Goal: Task Accomplishment & Management: Manage account settings

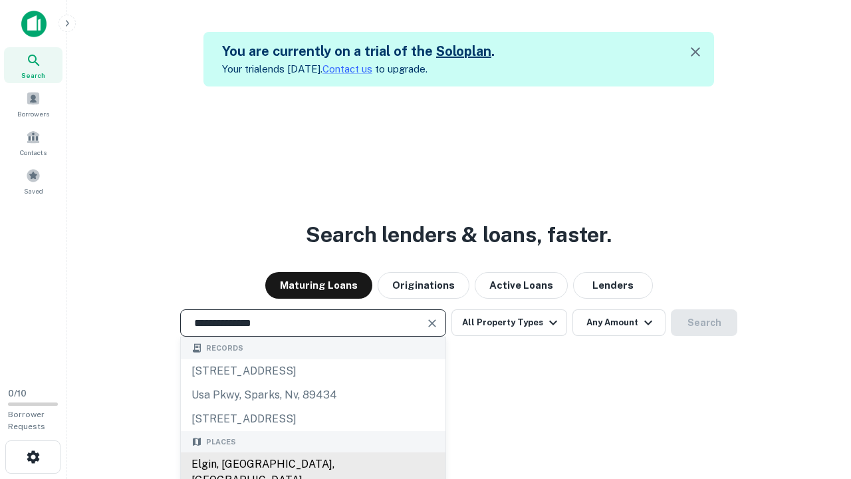
click at [313, 464] on div "Elgin, [GEOGRAPHIC_DATA], [GEOGRAPHIC_DATA]" at bounding box center [313, 472] width 265 height 40
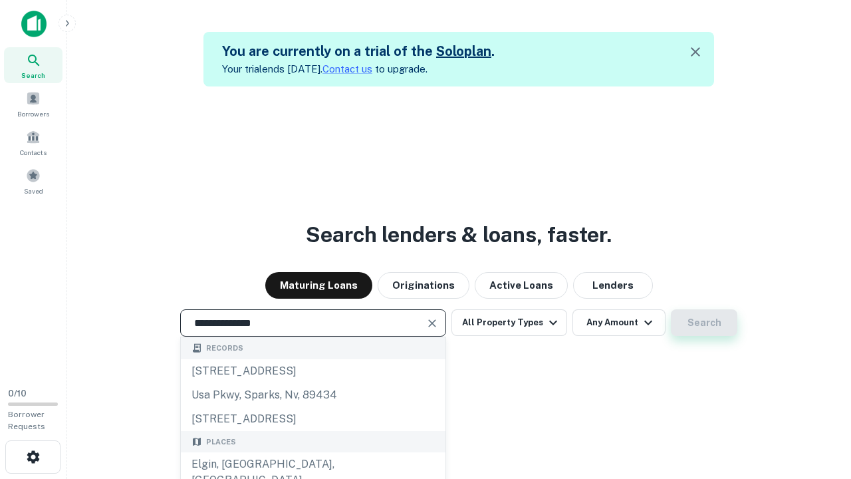
type input "**********"
click at [704, 323] on button "Search" at bounding box center [704, 322] width 67 height 27
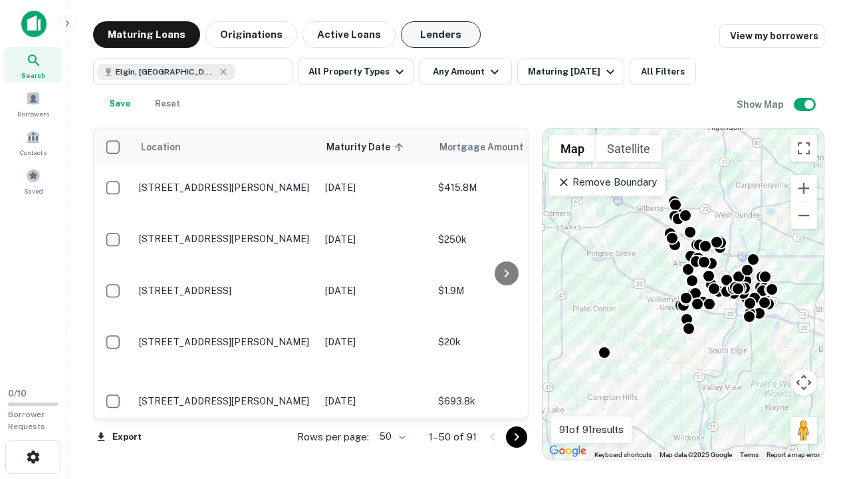
click at [441, 35] on button "Lenders" at bounding box center [441, 34] width 80 height 27
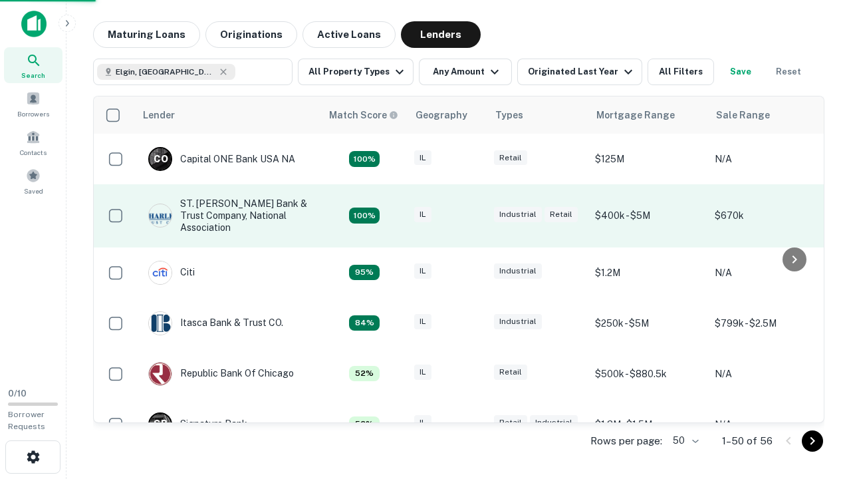
click at [472, 216] on div "IL" at bounding box center [447, 216] width 67 height 18
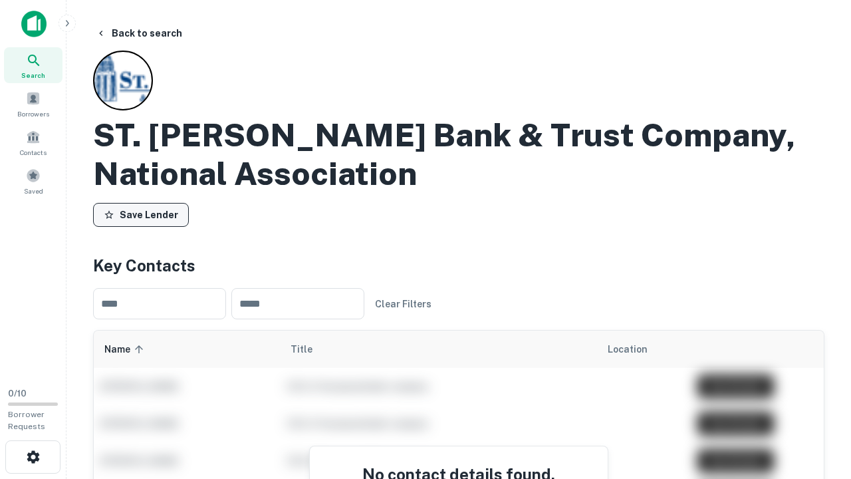
click at [141, 215] on button "Save Lender" at bounding box center [141, 215] width 96 height 24
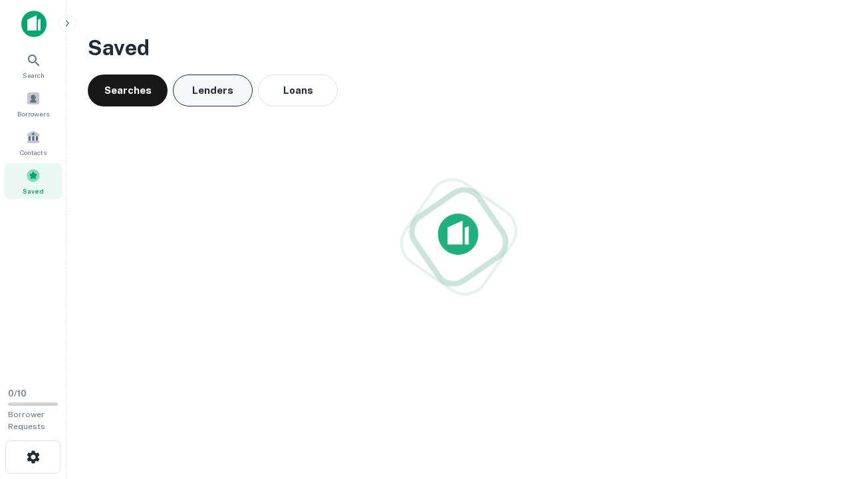
click at [213, 90] on button "Lenders" at bounding box center [213, 90] width 80 height 32
